Goal: Information Seeking & Learning: Learn about a topic

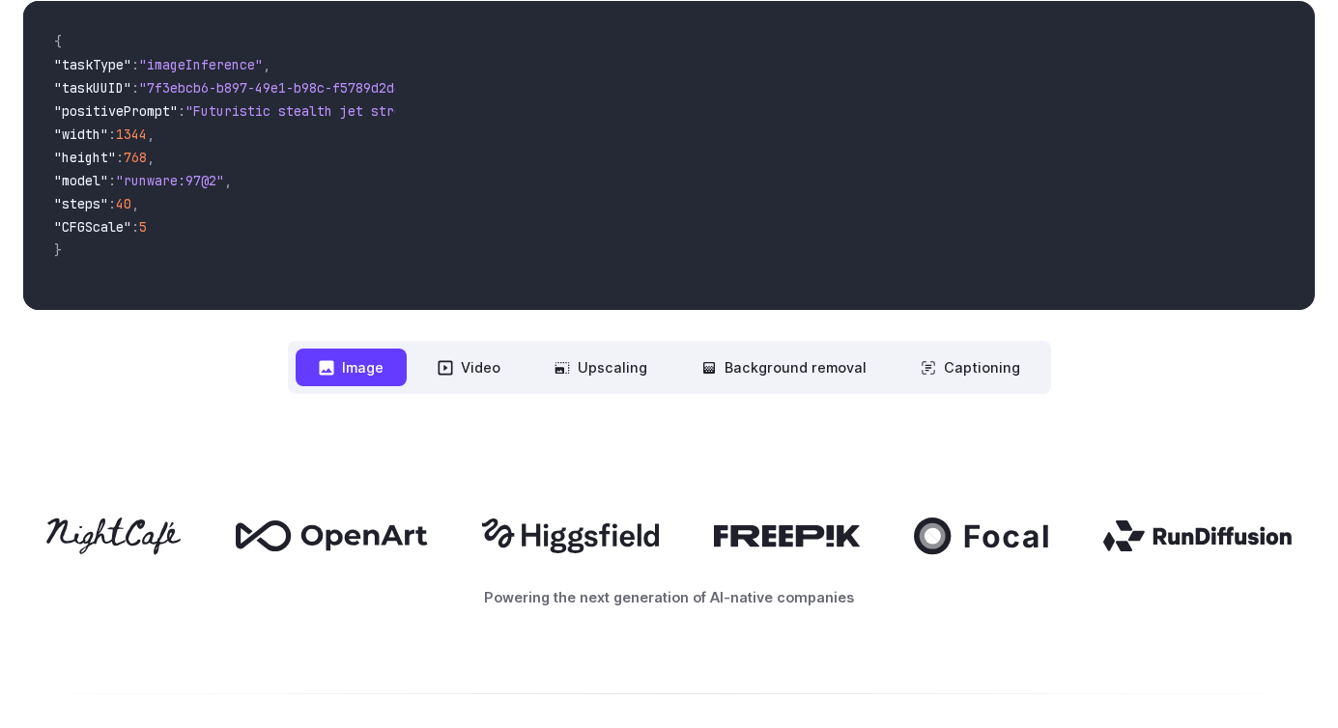
scroll to position [758, 0]
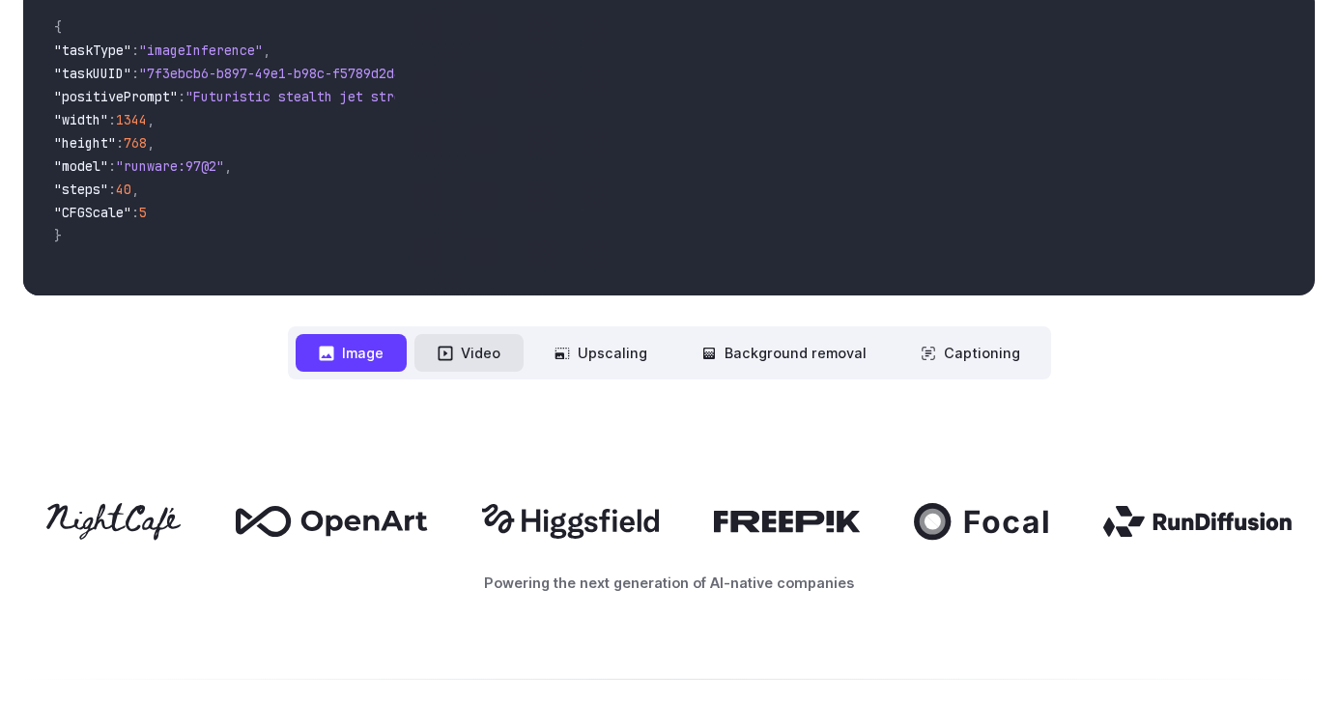
click at [481, 352] on button "Video" at bounding box center [468, 353] width 109 height 38
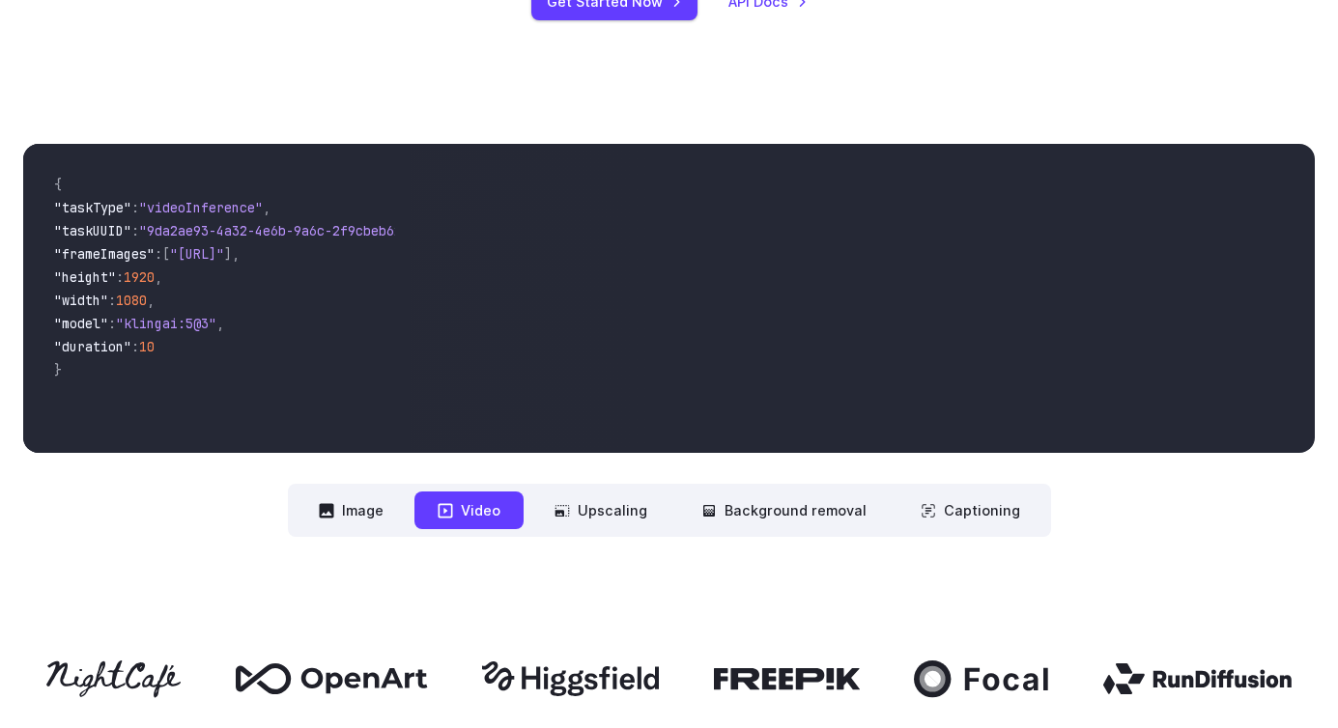
scroll to position [572, 0]
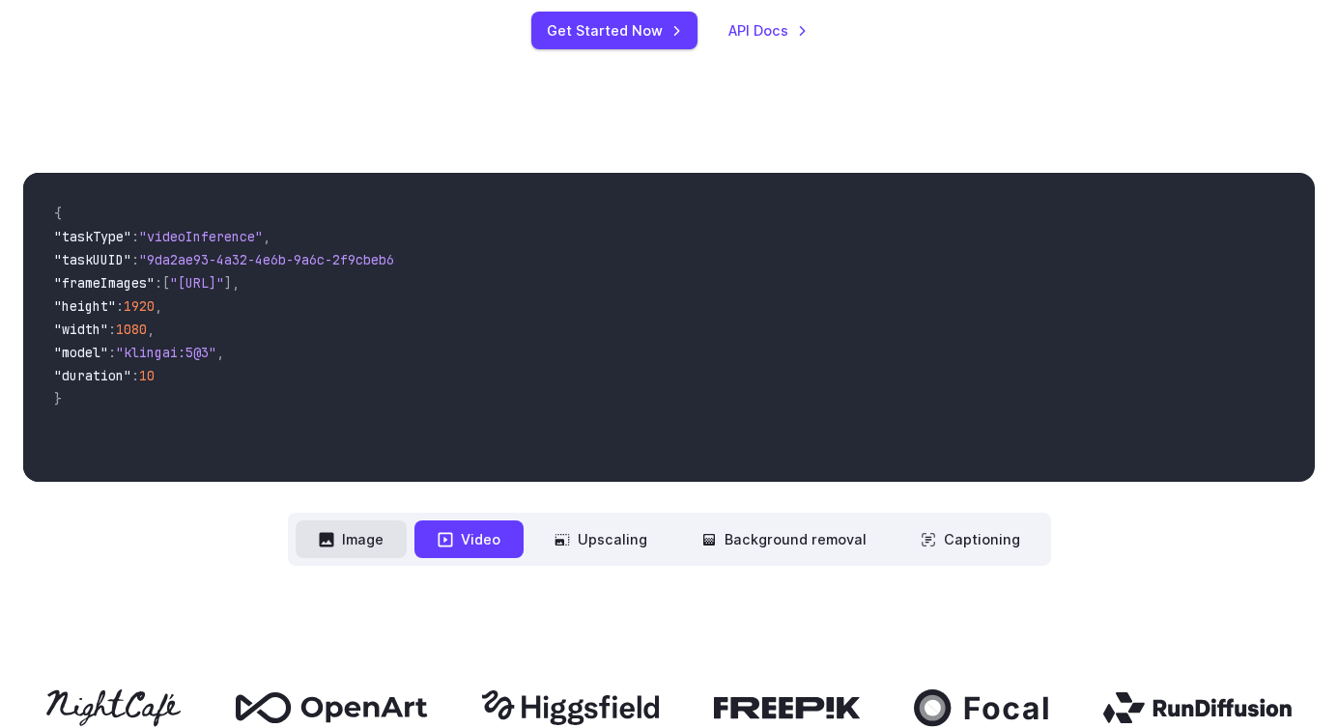
click at [372, 540] on button "Image" at bounding box center [351, 540] width 111 height 38
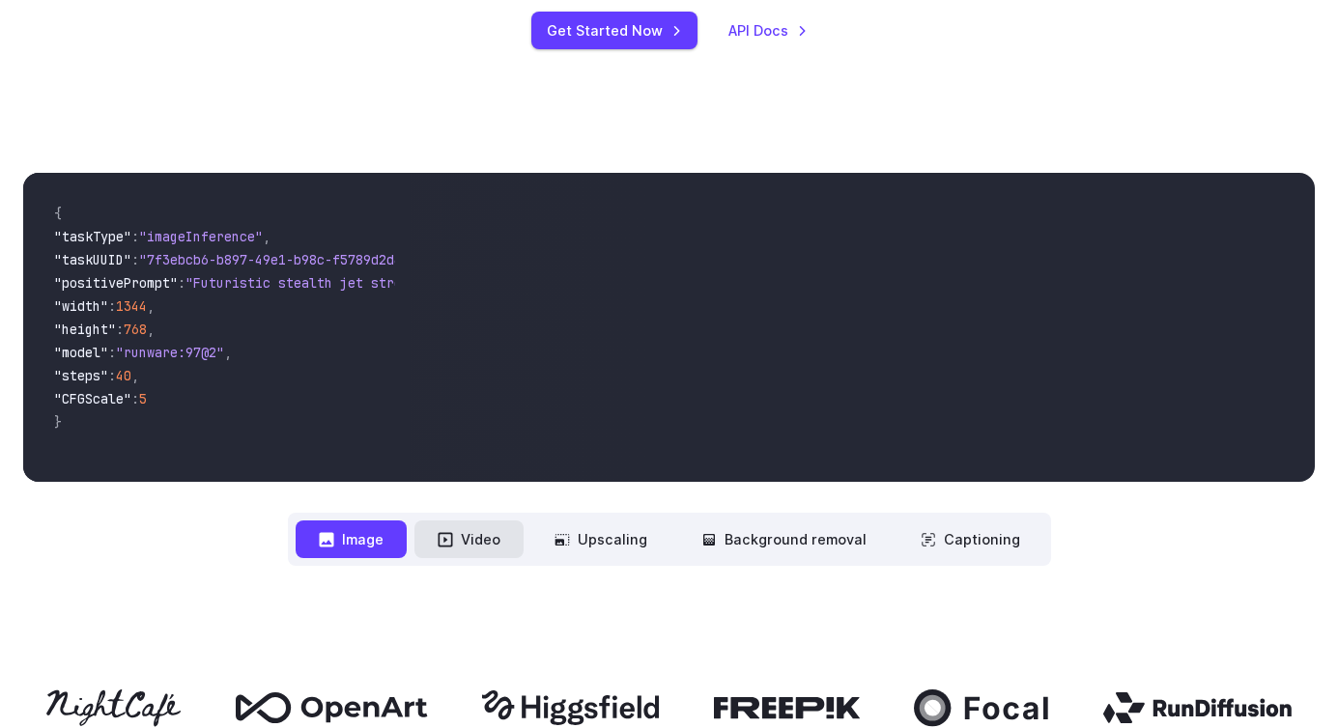
click at [471, 531] on button "Video" at bounding box center [468, 540] width 109 height 38
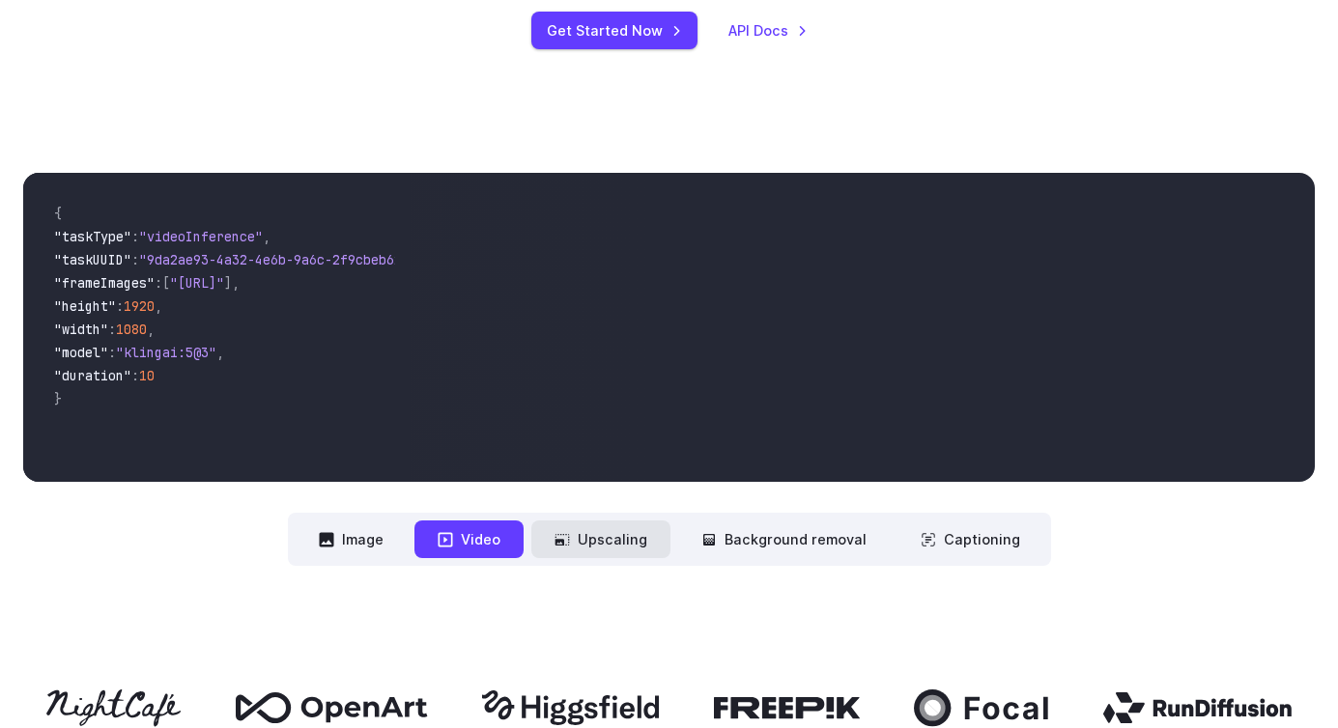
click at [629, 540] on button "Upscaling" at bounding box center [600, 540] width 139 height 38
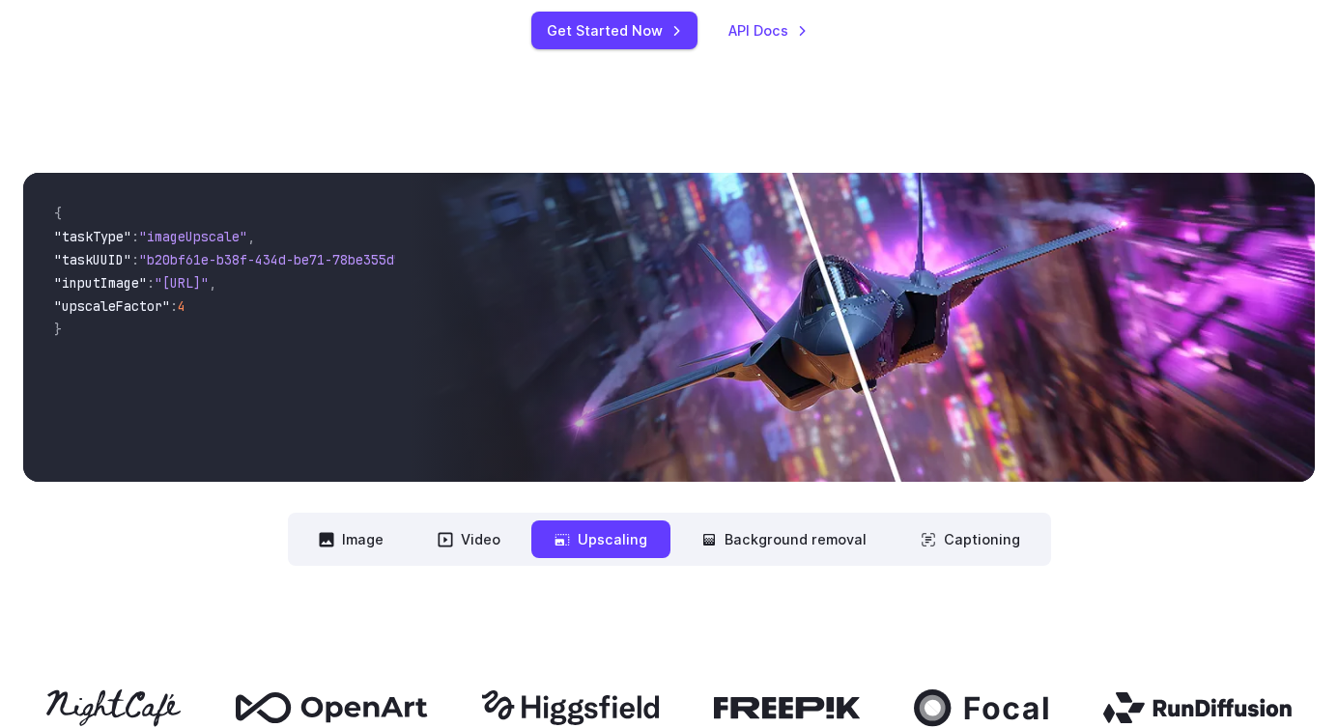
click at [866, 387] on img at bounding box center [862, 327] width 904 height 309
click at [764, 541] on button "Background removal" at bounding box center [783, 540] width 211 height 38
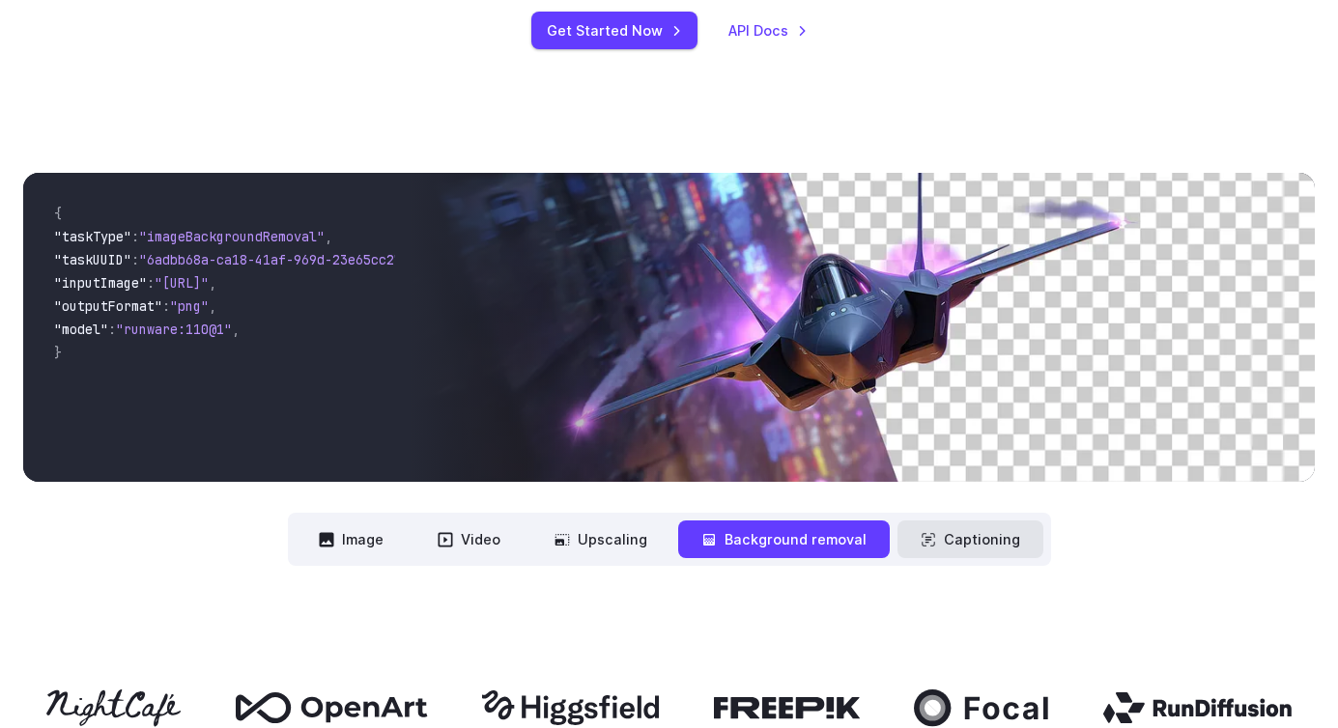
click at [963, 534] on button "Captioning" at bounding box center [970, 540] width 146 height 38
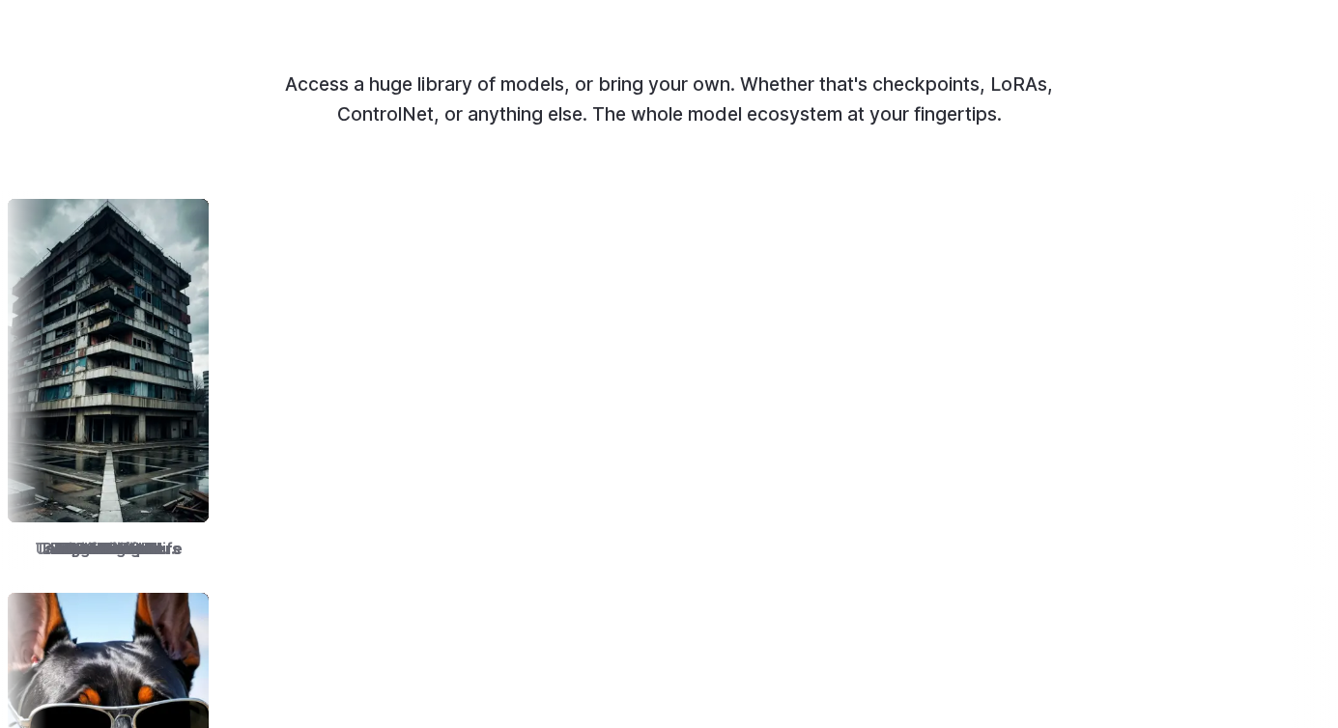
scroll to position [2377, 0]
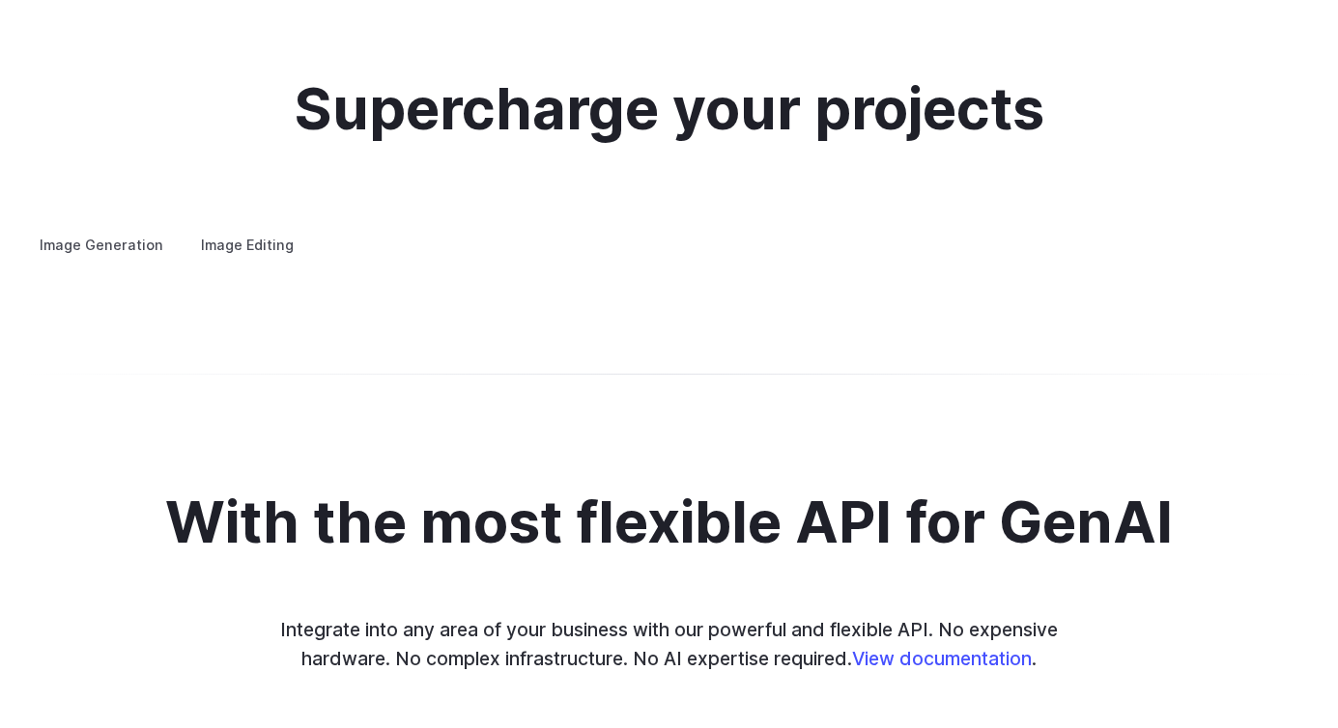
scroll to position [3653, 0]
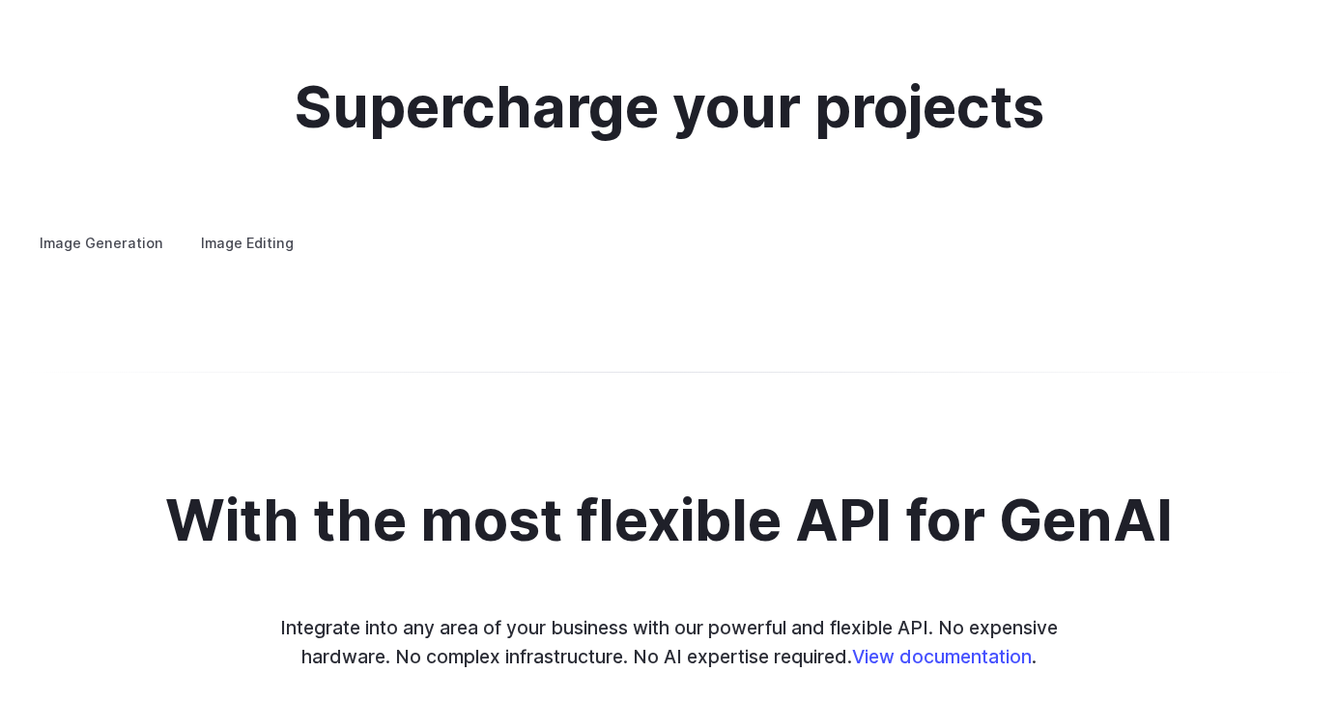
click at [248, 226] on label "Image Editing" at bounding box center [247, 243] width 126 height 34
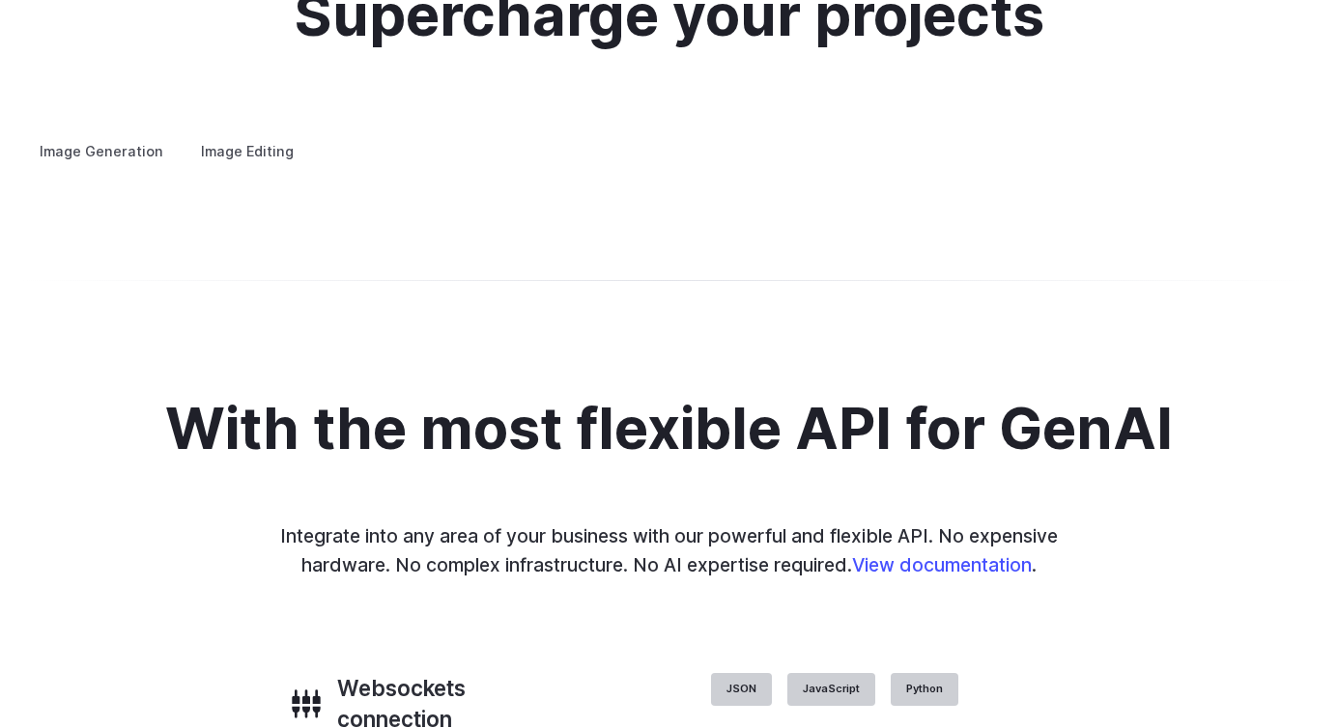
scroll to position [3753, 0]
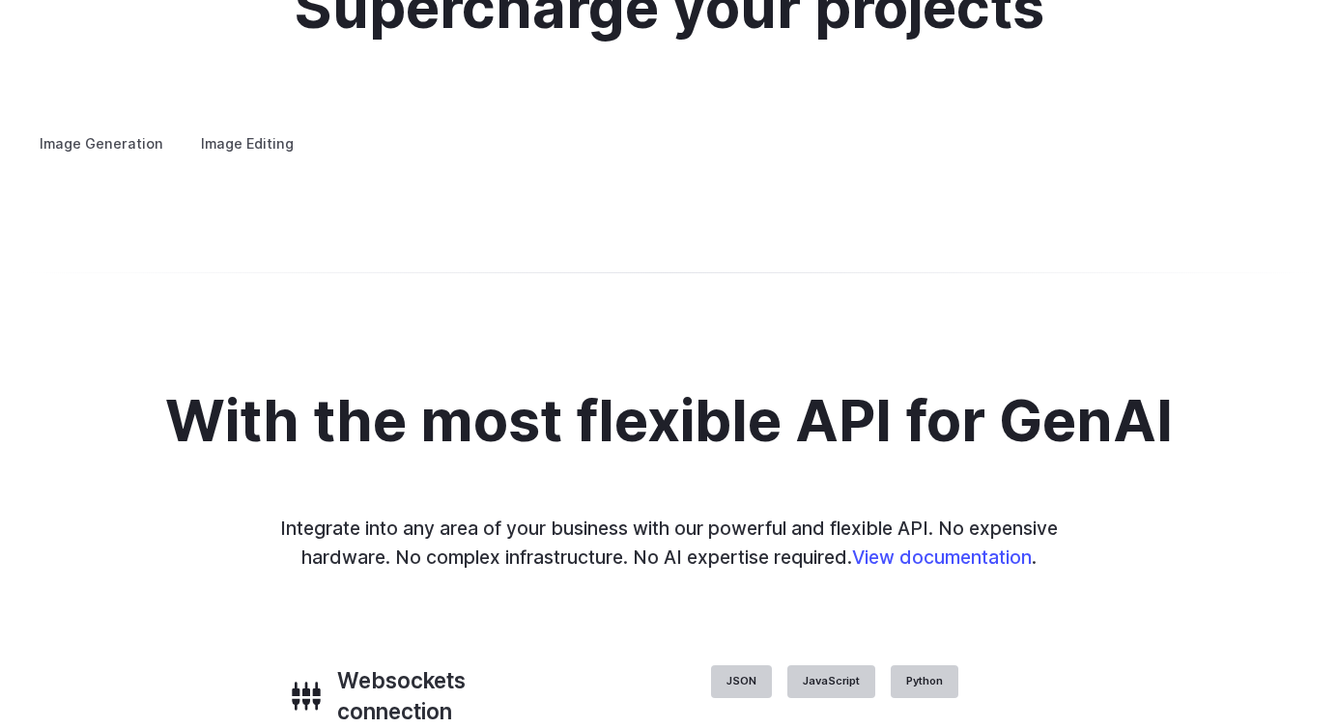
click at [0, 0] on button "Go to 2 of 2" at bounding box center [0, 0] width 0 height 0
click at [0, 0] on summary "Background Removal" at bounding box center [0, 0] width 0 height 0
click at [0, 0] on summary "Inpainting" at bounding box center [0, 0] width 0 height 0
click at [0, 0] on summary "Outpainting" at bounding box center [0, 0] width 0 height 0
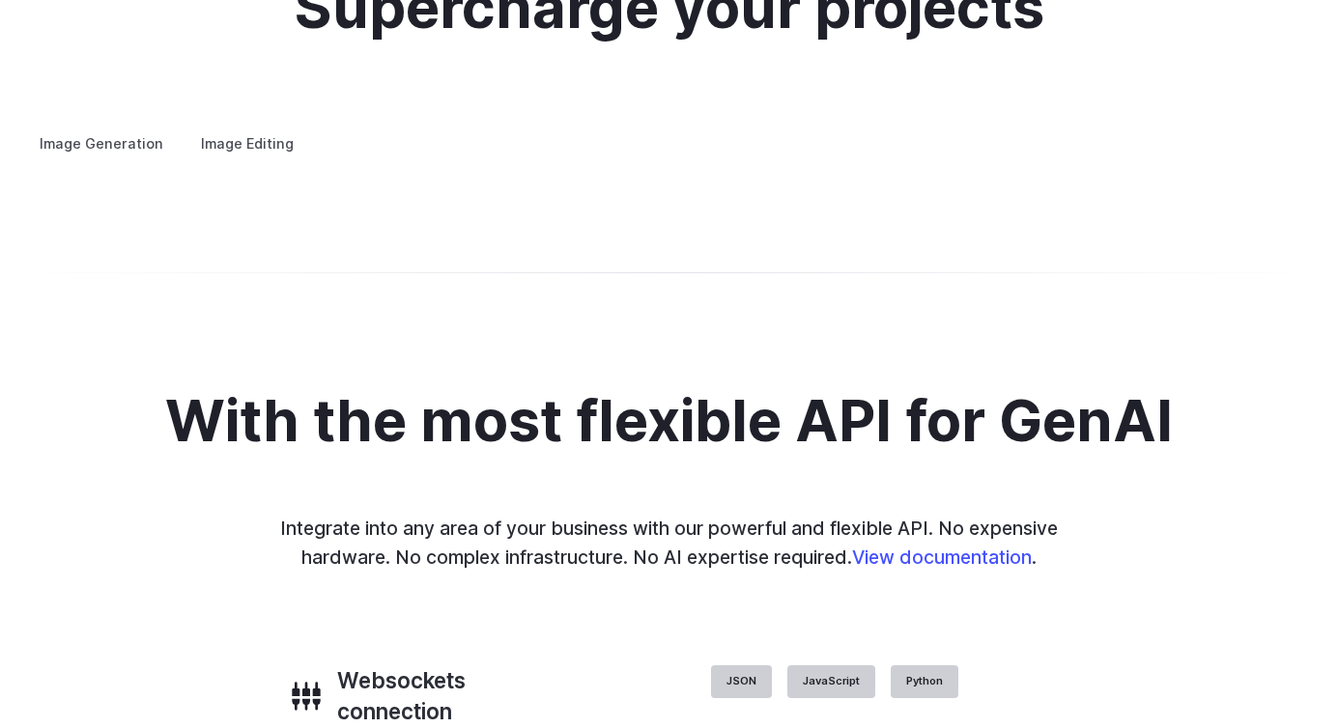
click at [0, 0] on summary "Upscaling" at bounding box center [0, 0] width 0 height 0
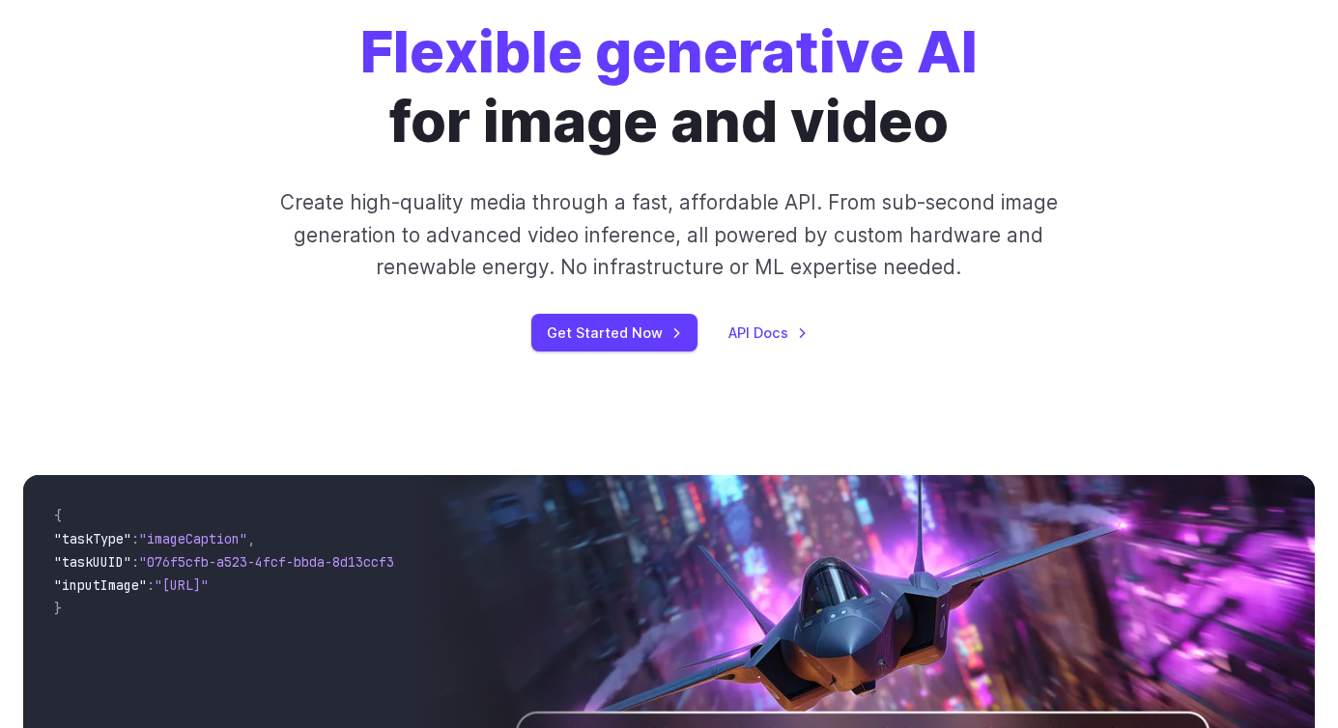
scroll to position [0, 0]
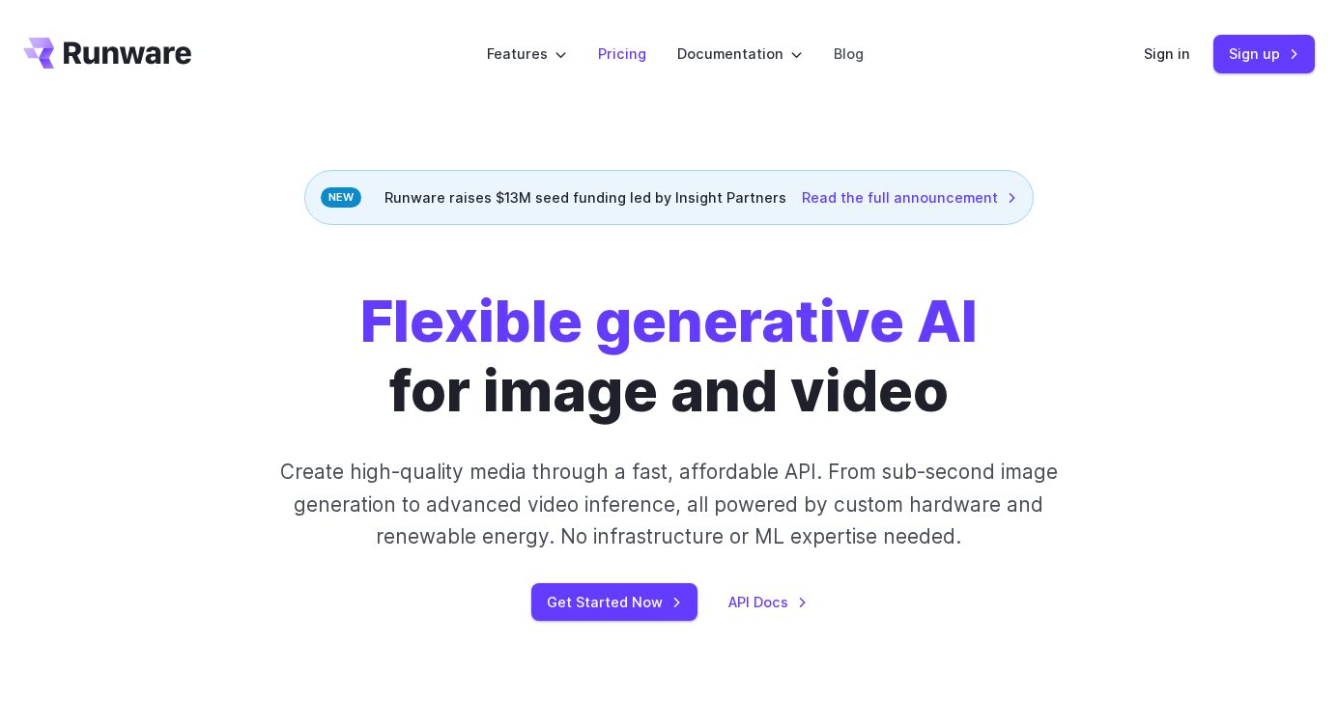
click at [631, 55] on link "Pricing" at bounding box center [622, 53] width 48 height 22
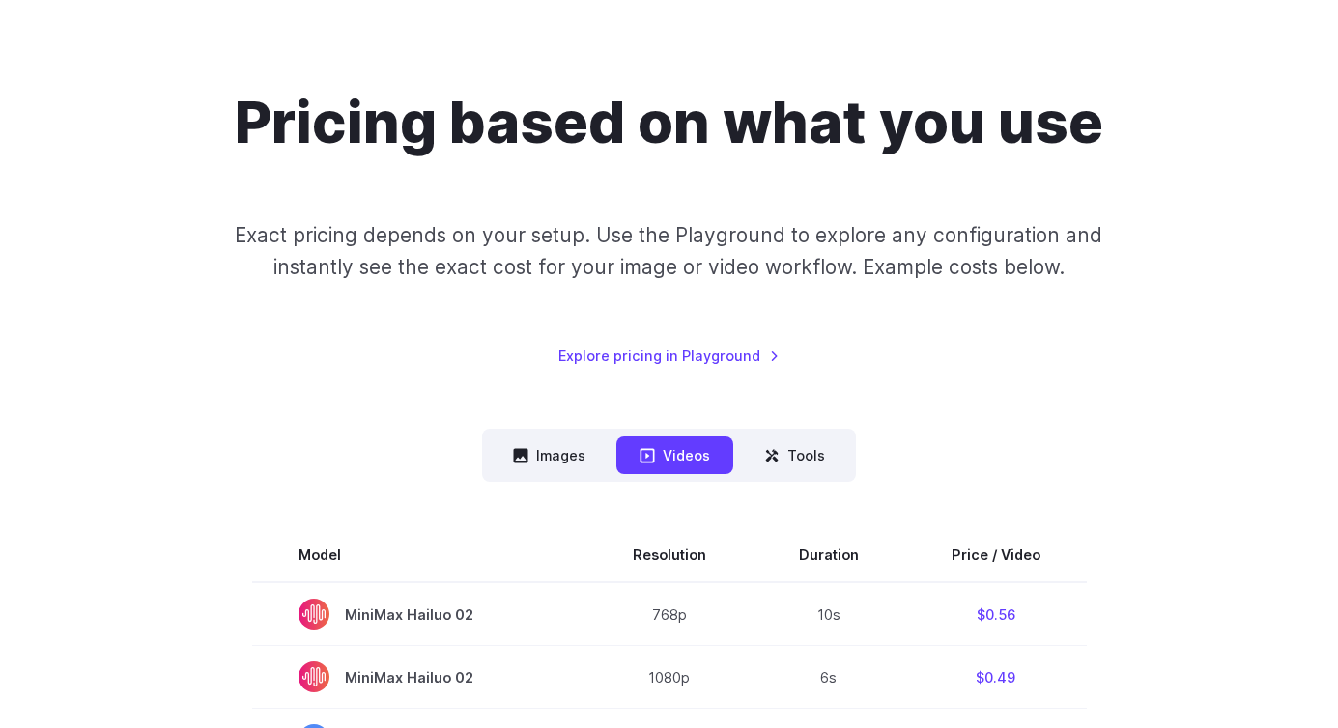
scroll to position [267, 0]
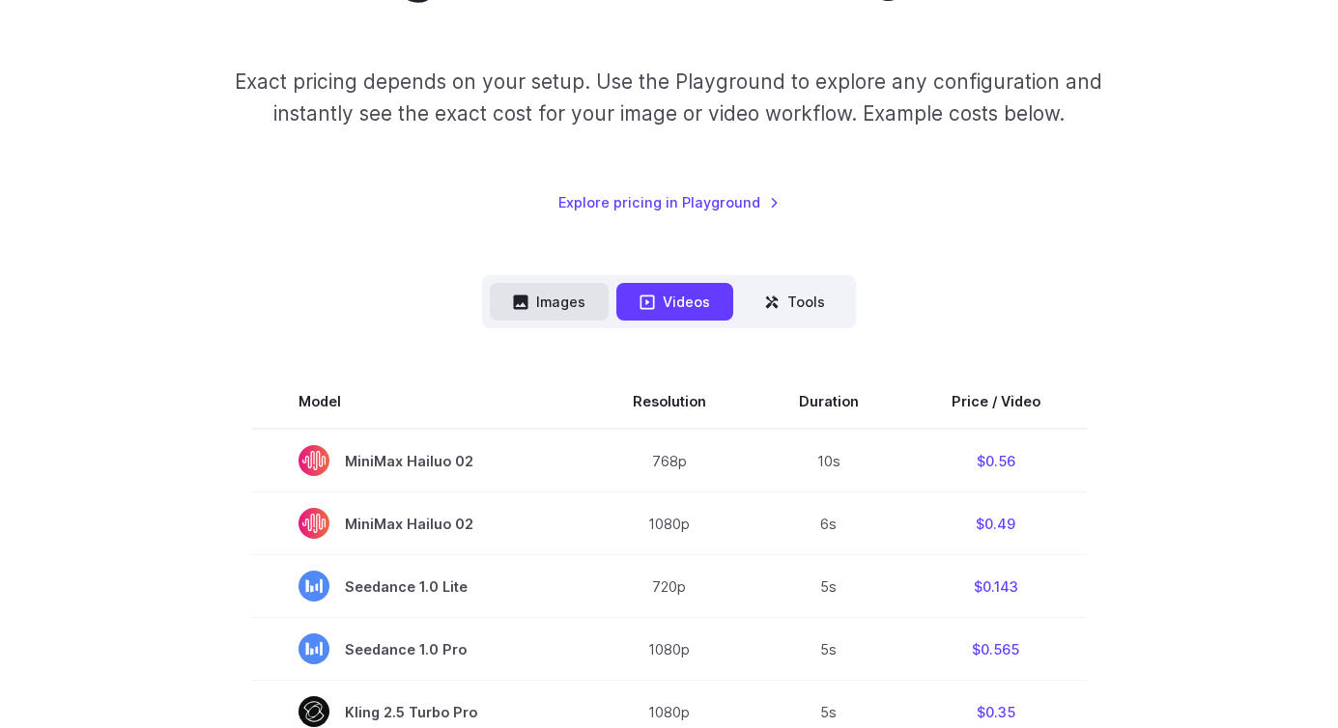
click at [549, 305] on button "Images" at bounding box center [549, 302] width 119 height 38
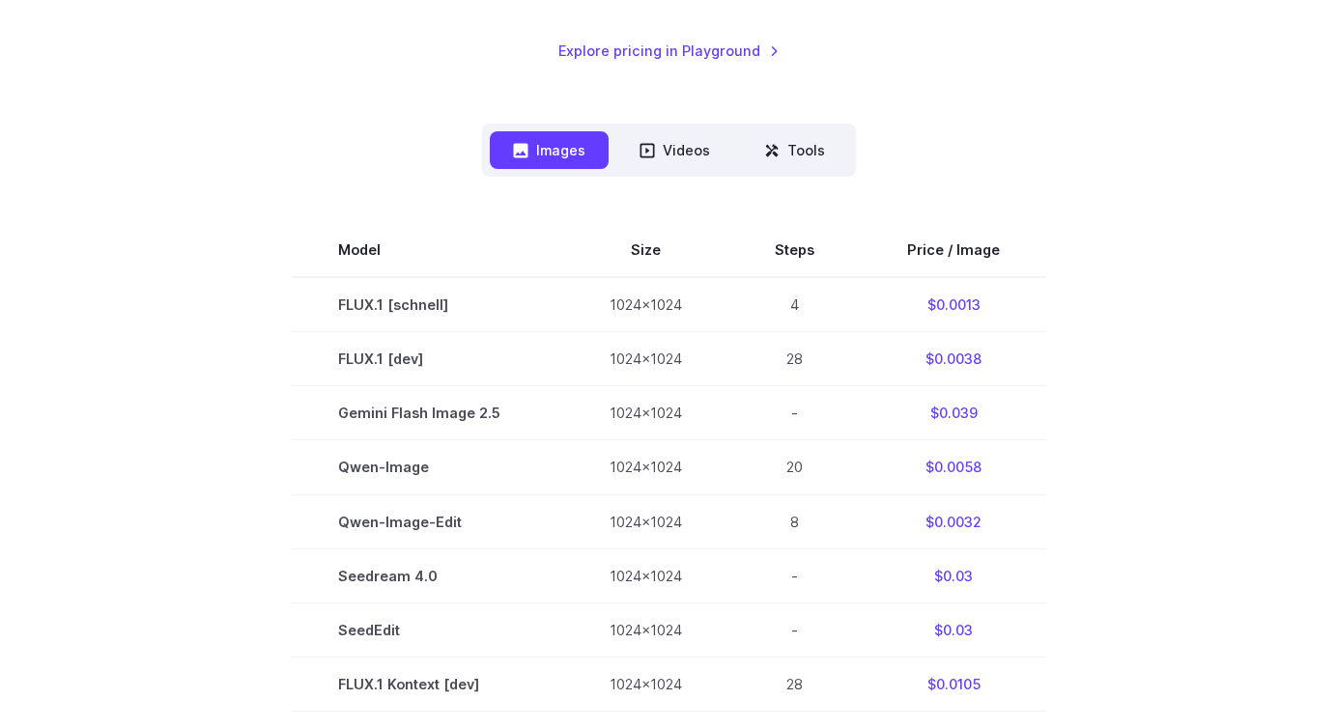
scroll to position [437, 0]
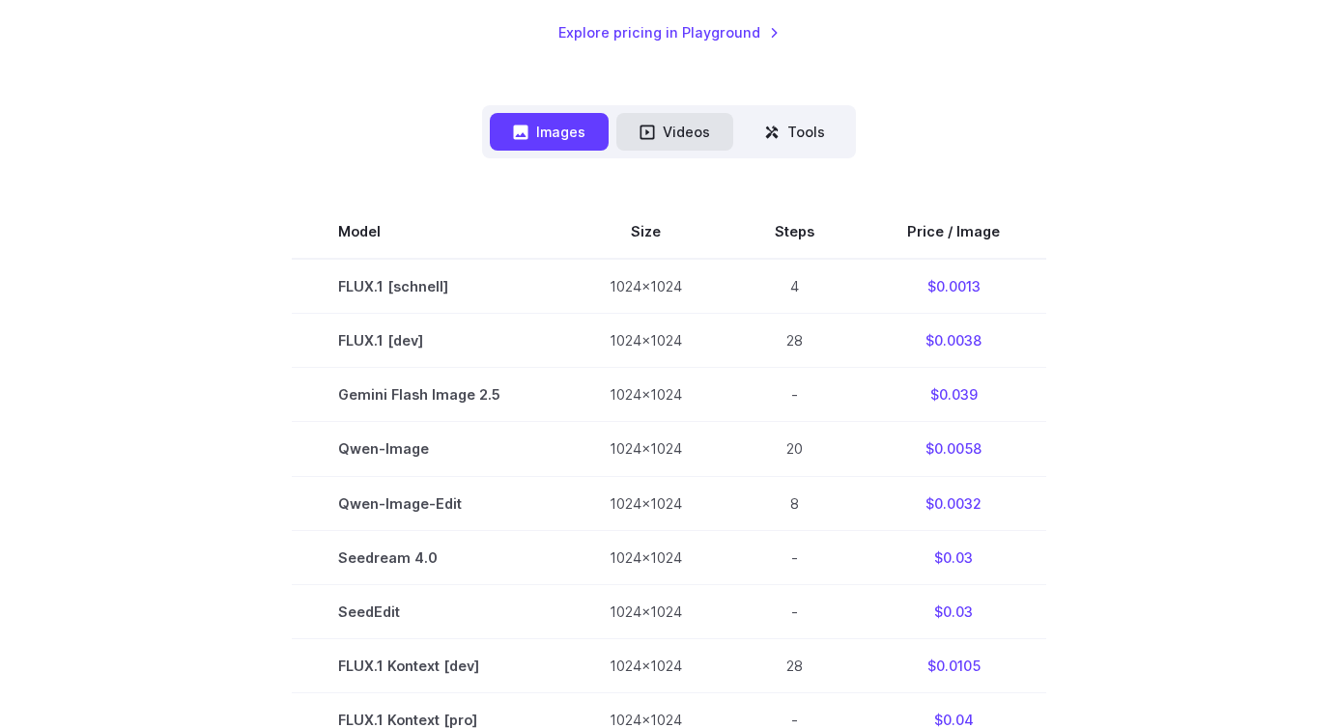
click at [668, 117] on button "Videos" at bounding box center [674, 132] width 117 height 38
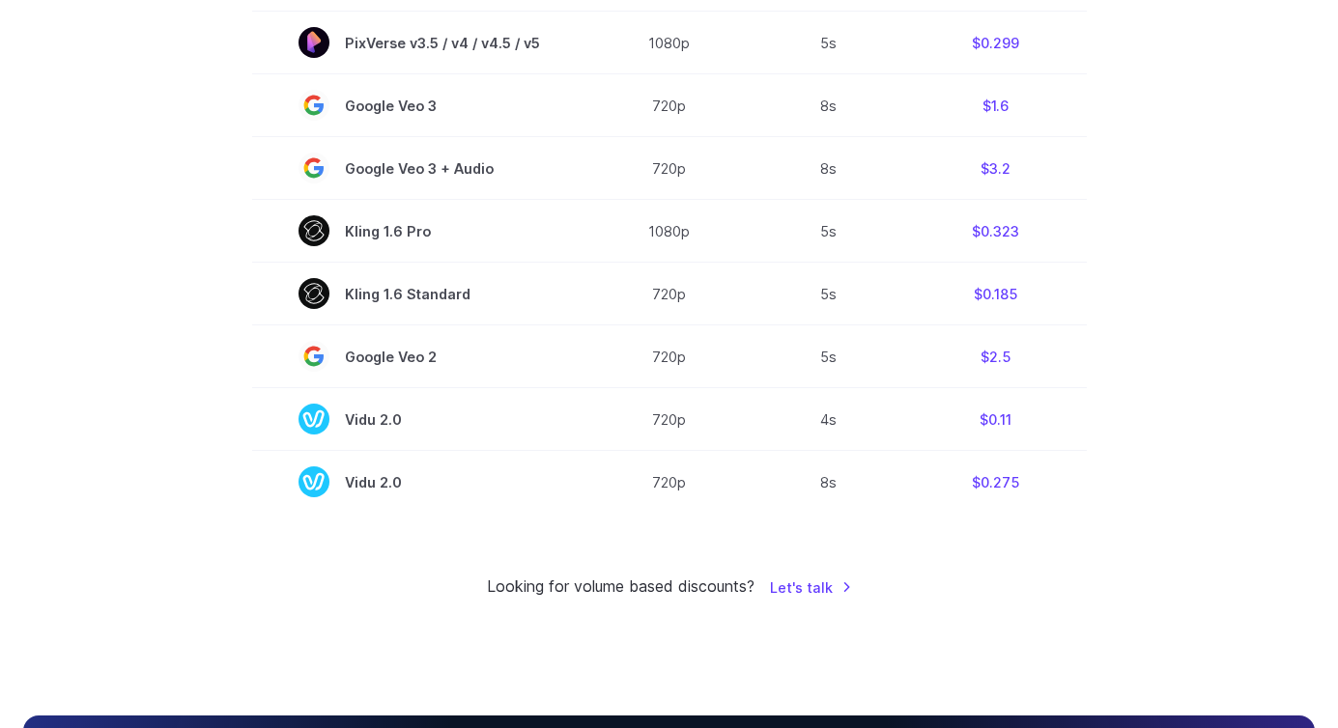
scroll to position [1654, 0]
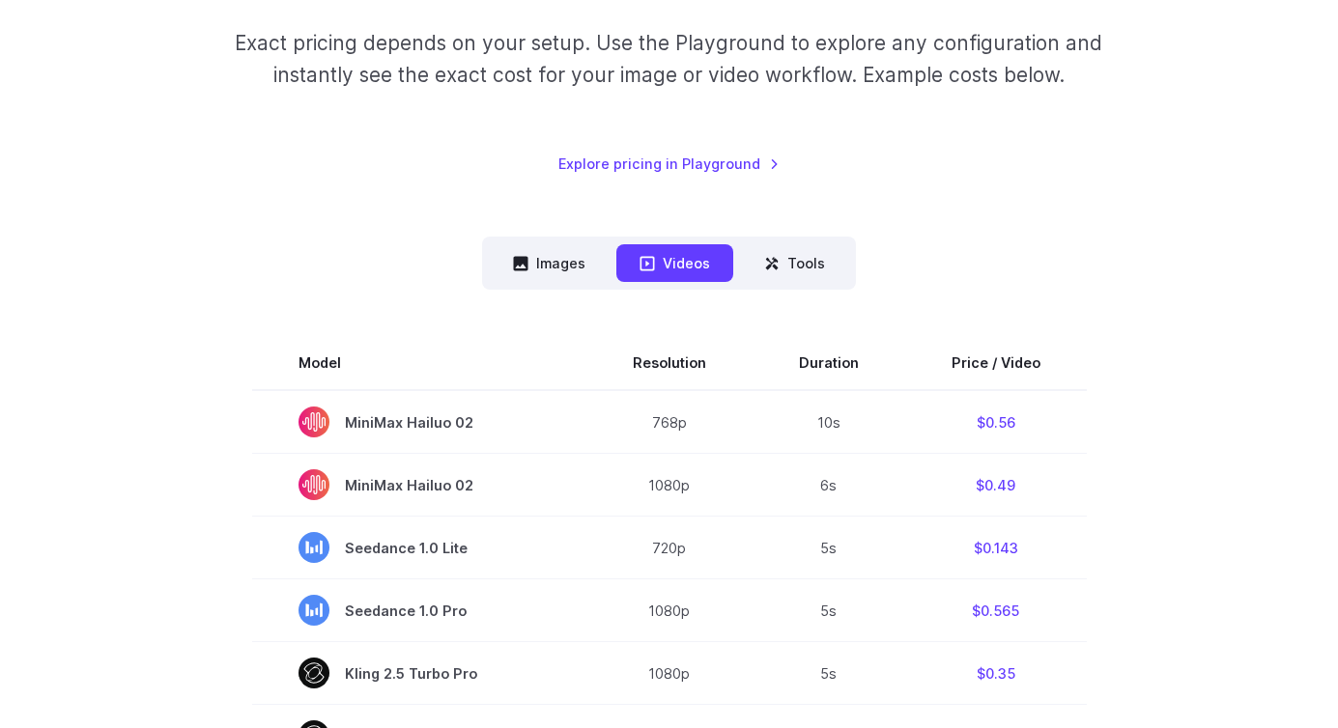
scroll to position [0, 0]
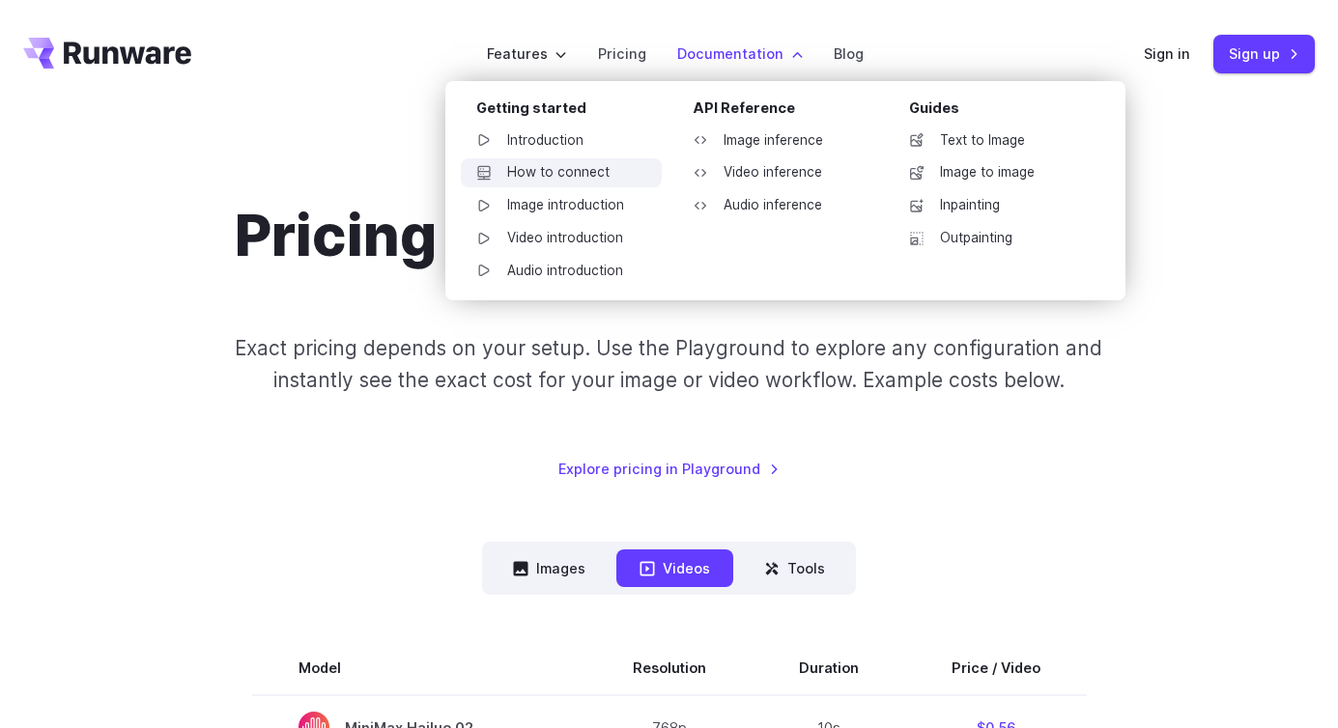
click at [542, 175] on link "How to connect" at bounding box center [561, 172] width 201 height 29
